Goal: Navigation & Orientation: Find specific page/section

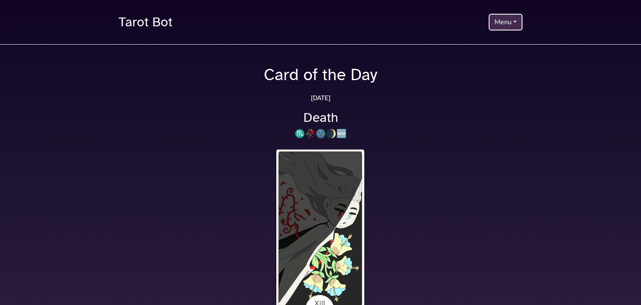
click at [520, 24] on button "Menu" at bounding box center [506, 22] width 34 height 17
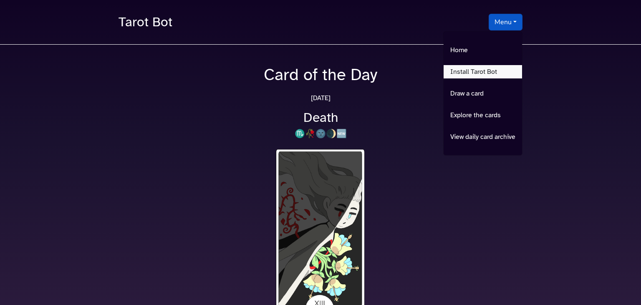
click at [494, 73] on link "Install Tarot Bot" at bounding box center [483, 71] width 79 height 13
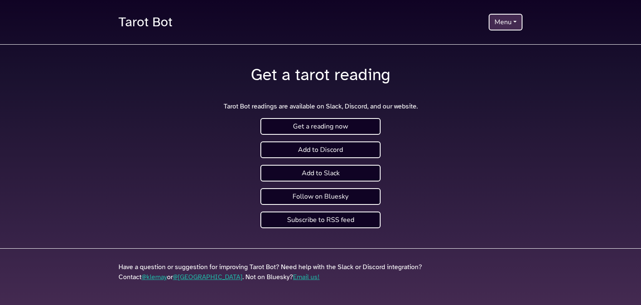
click at [513, 23] on button "Menu" at bounding box center [506, 22] width 34 height 17
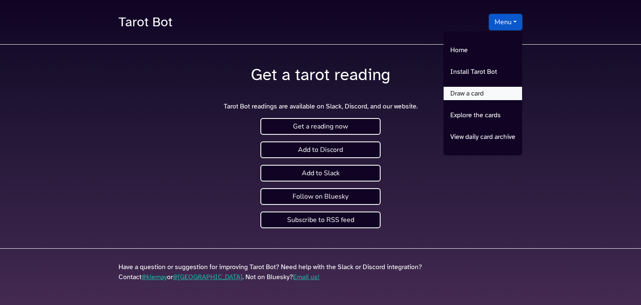
click at [500, 96] on link "Draw a card" at bounding box center [483, 93] width 79 height 13
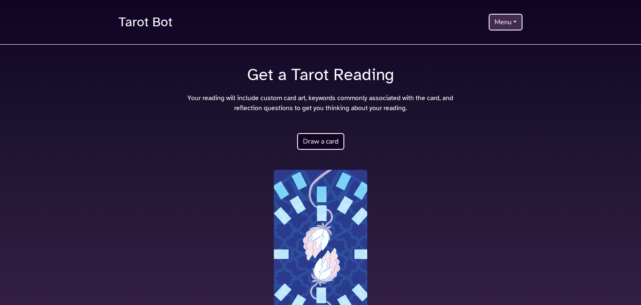
click at [515, 20] on button "Menu" at bounding box center [506, 22] width 34 height 17
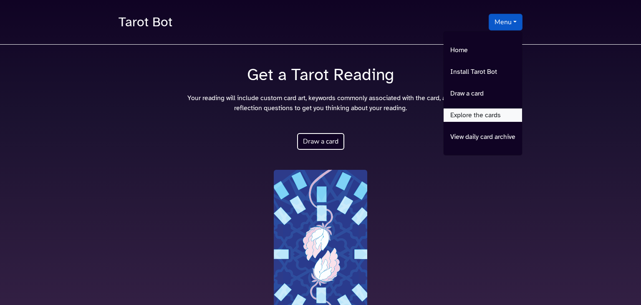
click at [502, 112] on link "Explore the cards" at bounding box center [483, 115] width 79 height 13
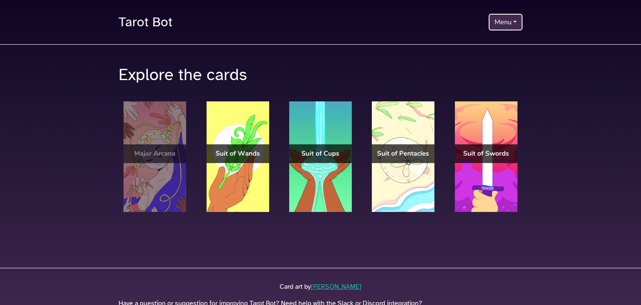
click at [143, 158] on img at bounding box center [155, 156] width 63 height 111
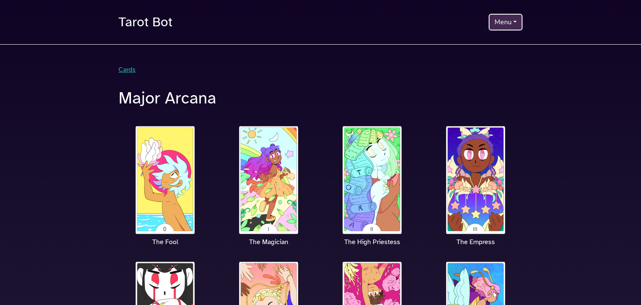
click at [510, 28] on button "Menu" at bounding box center [506, 22] width 34 height 17
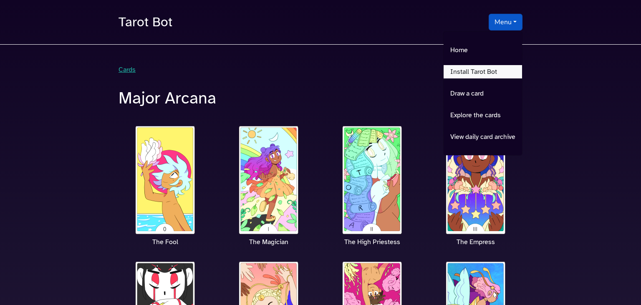
click at [492, 68] on link "Install Tarot Bot" at bounding box center [483, 71] width 79 height 13
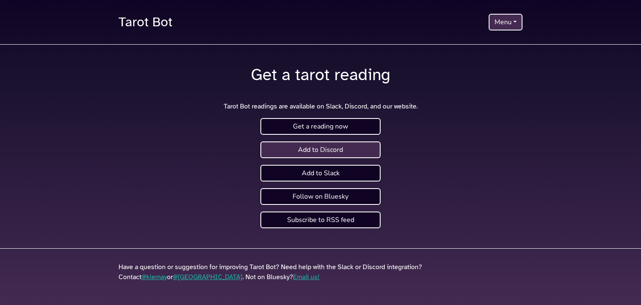
click at [340, 148] on link "Add to Discord" at bounding box center [321, 150] width 120 height 17
